Goal: Check status: Check status

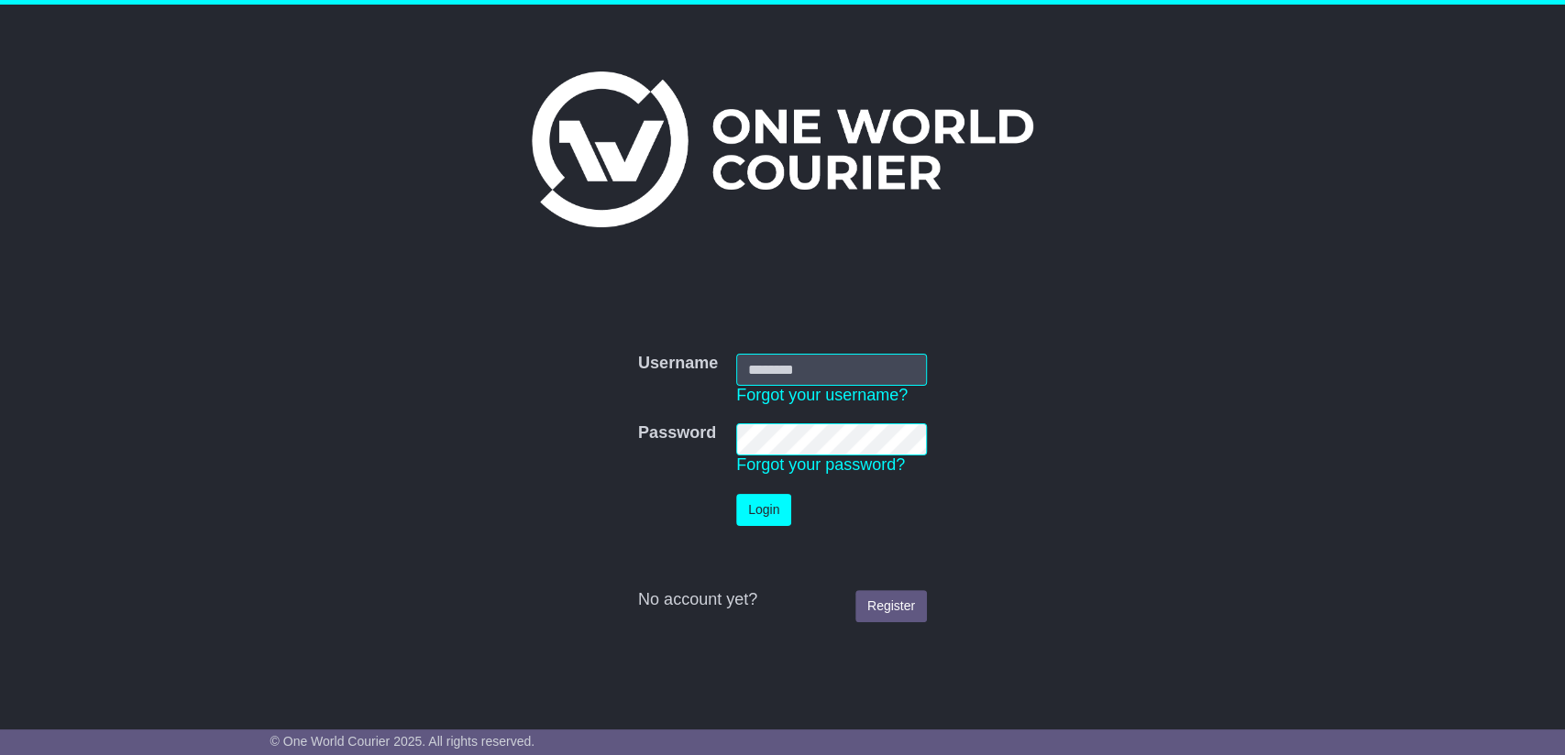
type input "**********"
click at [769, 511] on button "Login" at bounding box center [763, 510] width 55 height 32
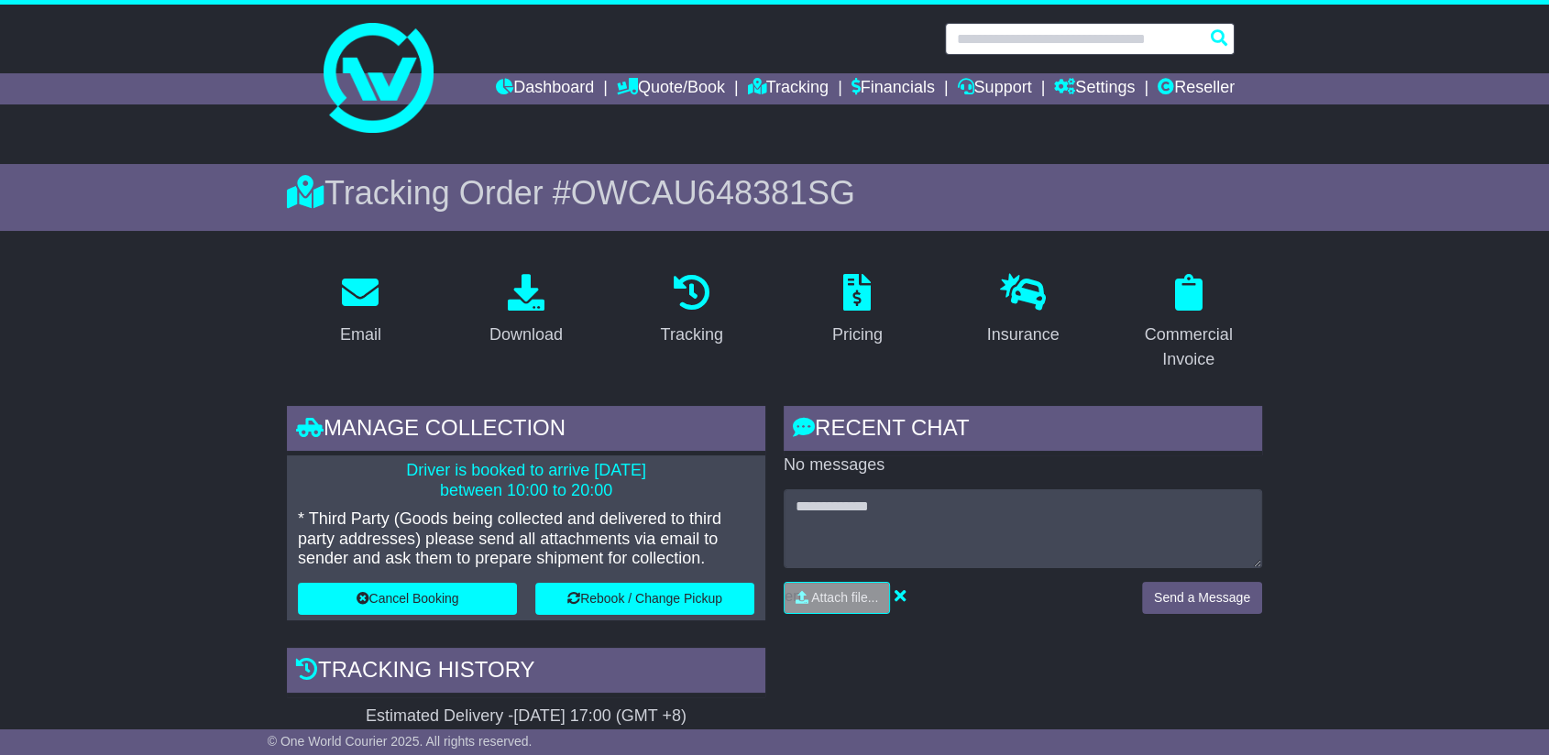
click at [1032, 44] on input "text" at bounding box center [1090, 39] width 290 height 32
paste input "**********"
type input "**********"
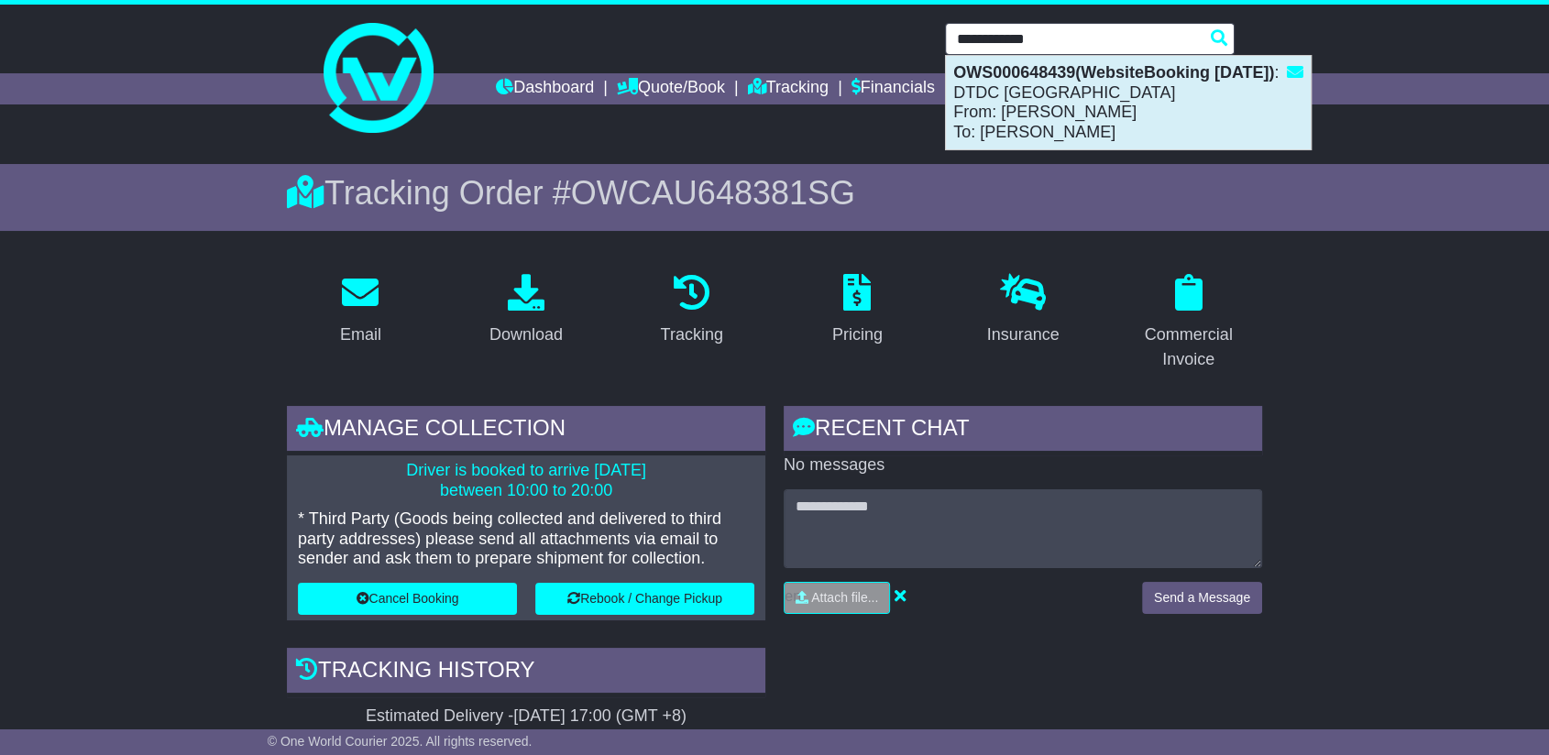
click at [1015, 107] on div "OWS000648439(WebsiteBooking 18-9-2025) : DTDC Australia From: Pat Vincent To: E…" at bounding box center [1128, 102] width 365 height 93
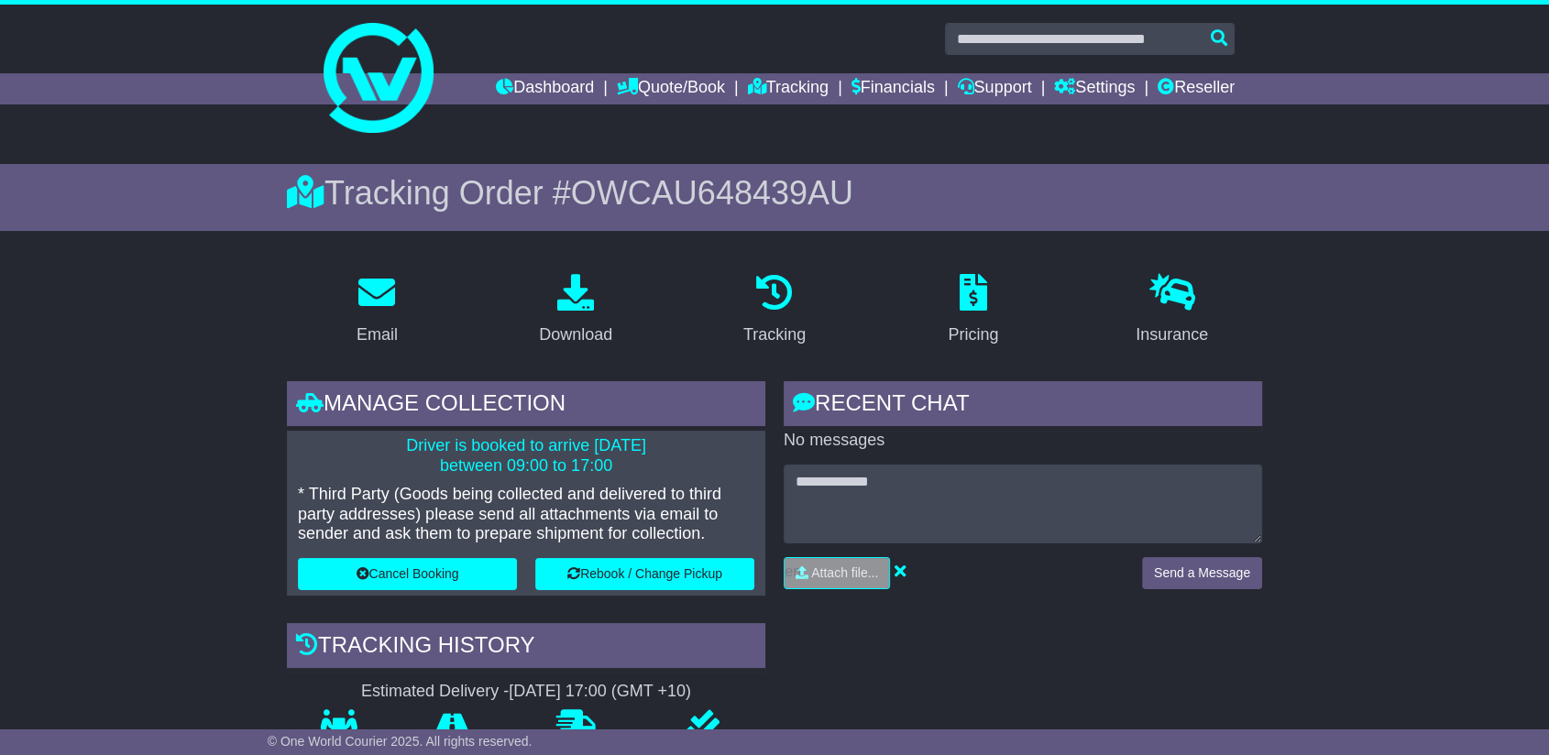
click at [704, 192] on span "OWCAU648439AU" at bounding box center [712, 193] width 282 height 38
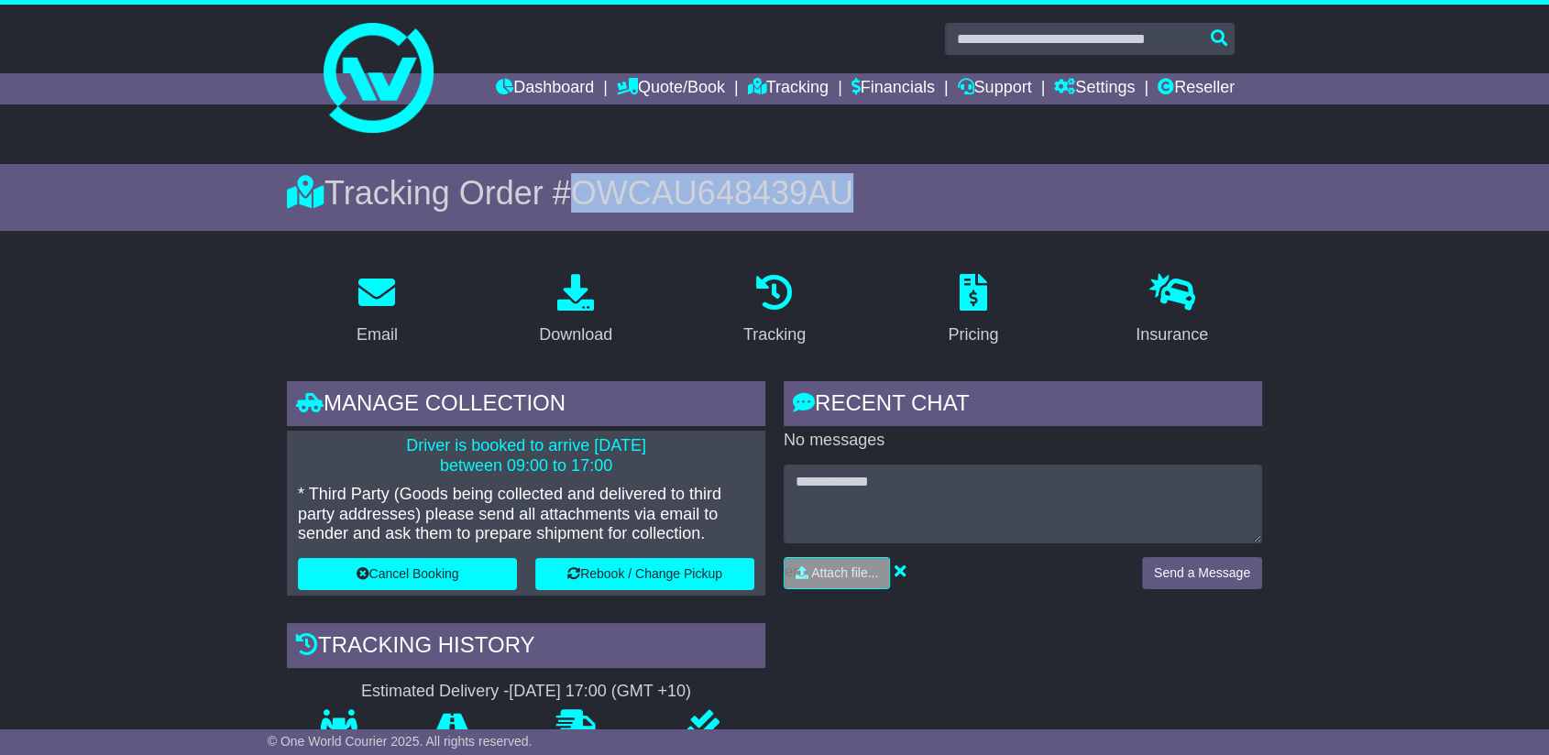
click at [704, 192] on span "OWCAU648439AU" at bounding box center [712, 193] width 282 height 38
copy span "OWCAU648439AU"
drag, startPoint x: 581, startPoint y: 319, endPoint x: 1400, endPoint y: 611, distance: 869.2
click at [581, 317] on link "Download" at bounding box center [575, 311] width 97 height 86
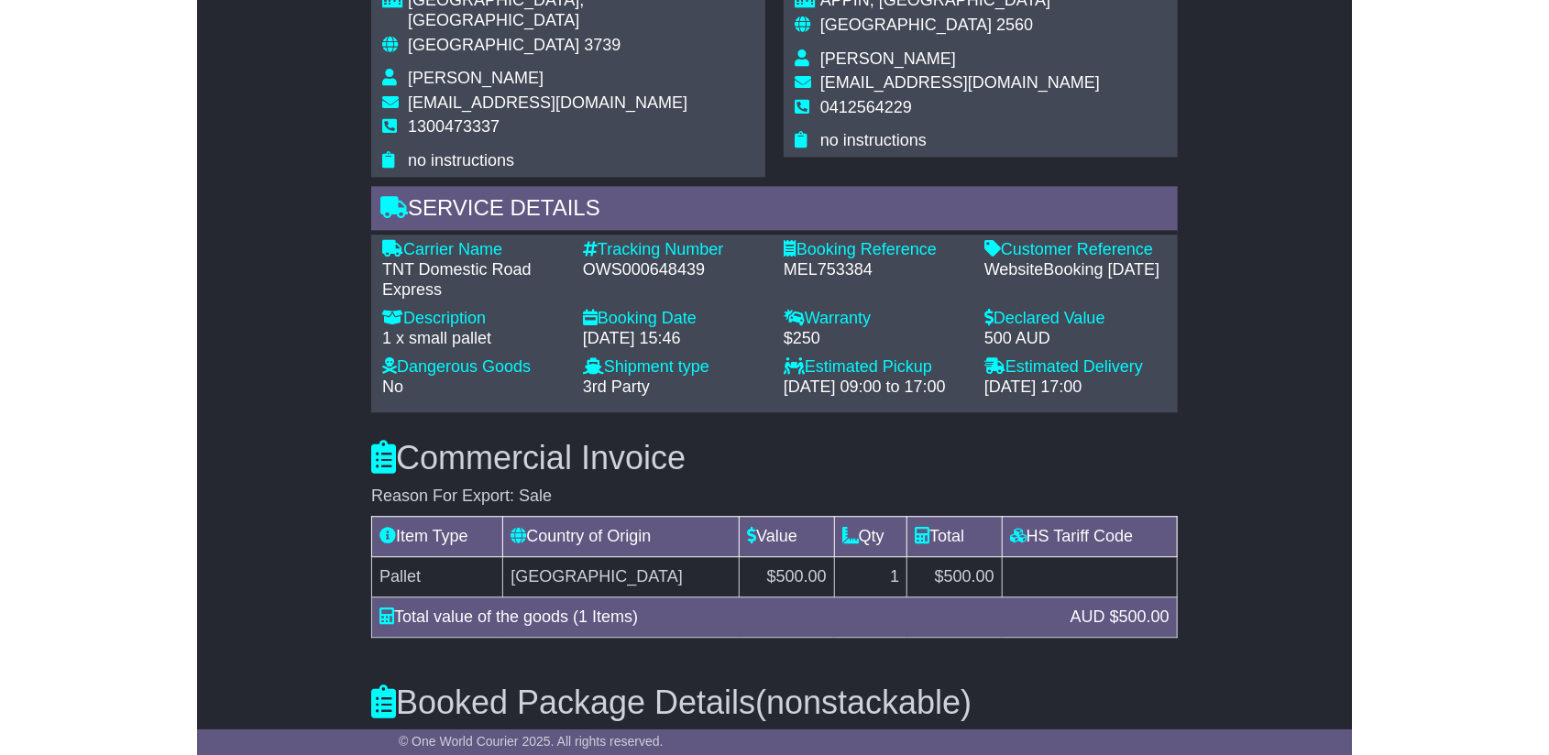
scroll to position [1335, 0]
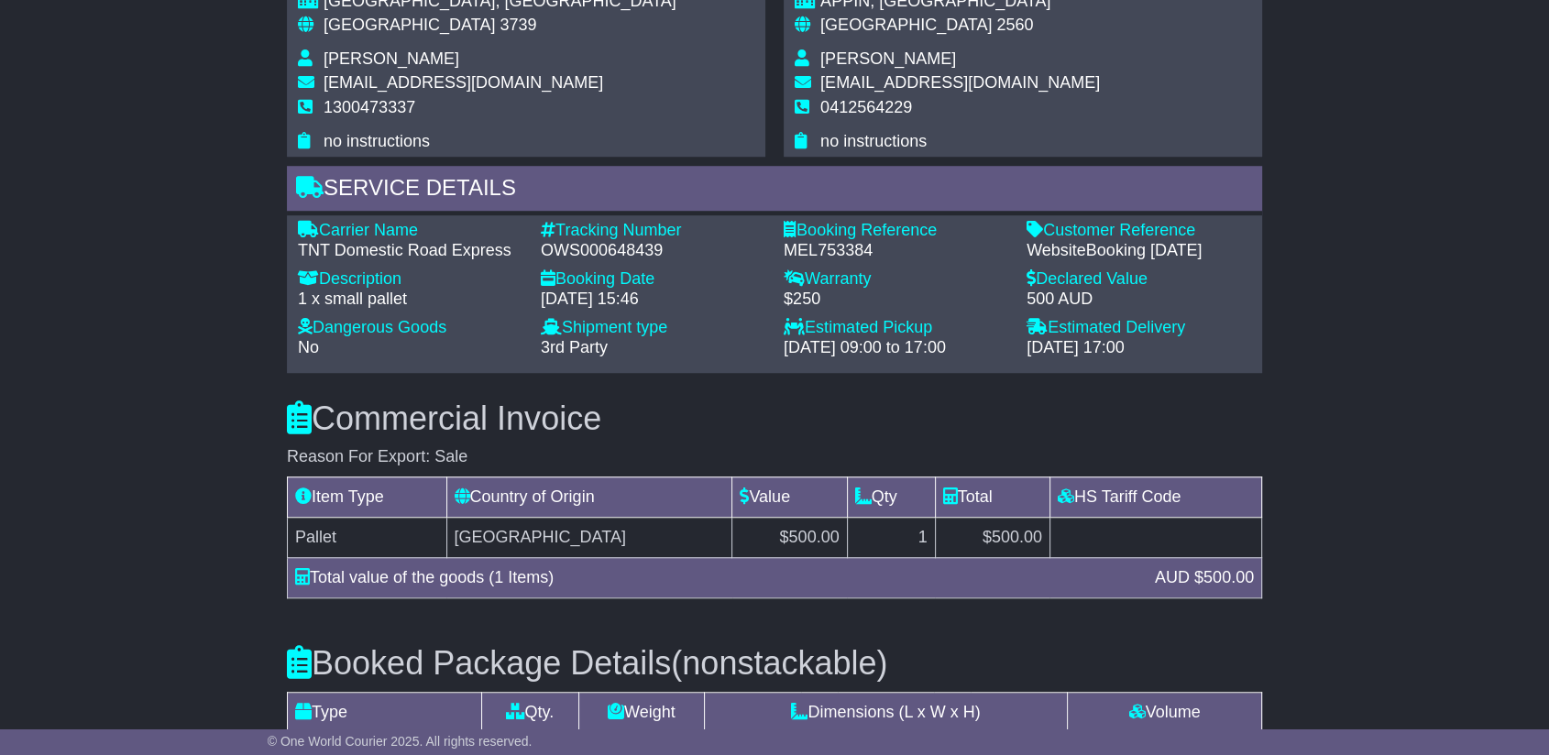
click at [583, 259] on div "Carrier Name - TNT Domestic Road Express Description - 1 x small pallet Trackin…" at bounding box center [775, 294] width 972 height 147
click at [599, 241] on div "OWS000648439" at bounding box center [653, 251] width 225 height 20
copy div "OWS000648439"
click at [844, 258] on div "Carrier Name - TNT Domestic Road Express Description - 1 x small pallet Trackin…" at bounding box center [775, 294] width 972 height 147
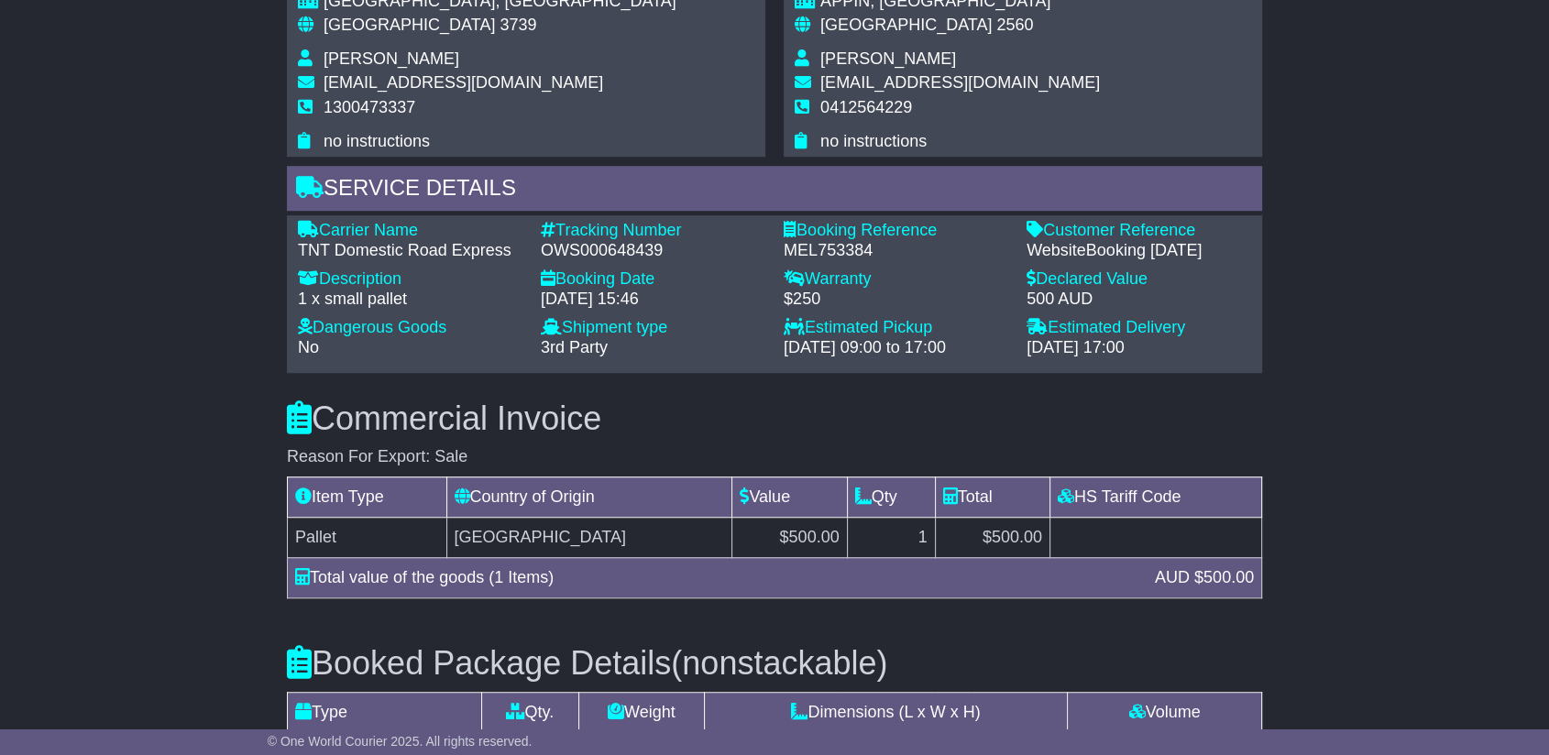
click at [847, 251] on div "MEL753384" at bounding box center [896, 251] width 225 height 20
copy div "MEL753384"
